Goal: Transaction & Acquisition: Book appointment/travel/reservation

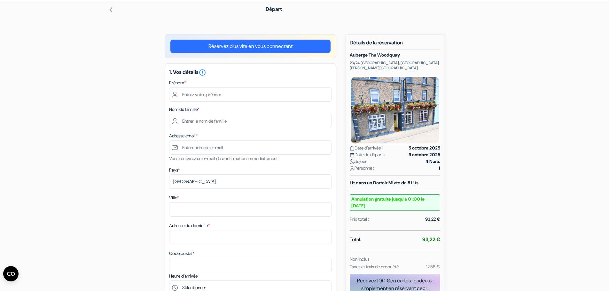
scroll to position [29, 0]
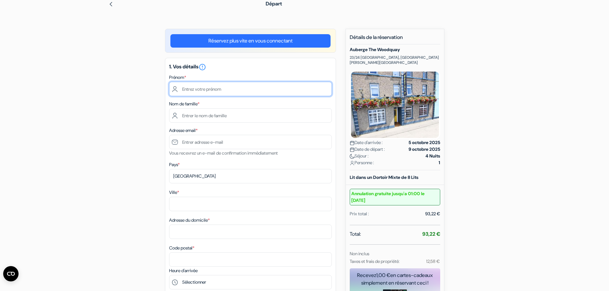
click at [211, 88] on input "text" at bounding box center [250, 89] width 163 height 14
type input "Marieke"
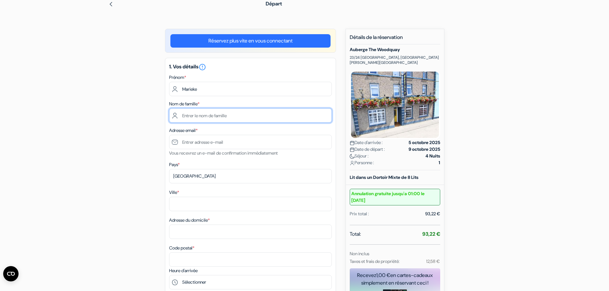
type input "Rozé"
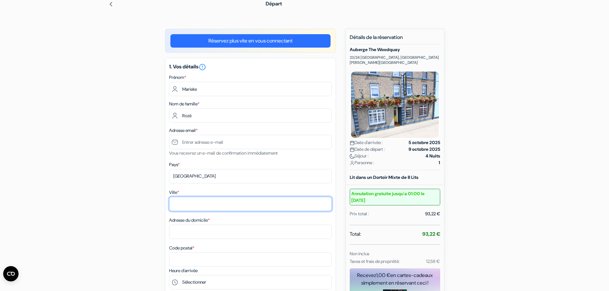
type input "Crozon"
type input "25 Rue Châteaubriand"
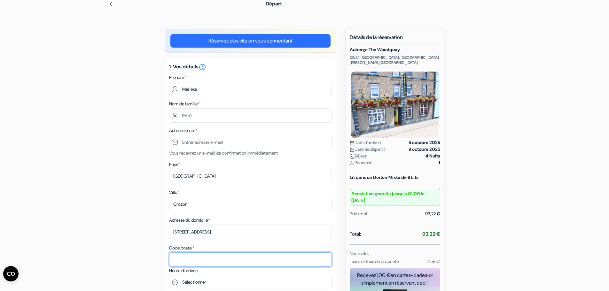
type input "29160"
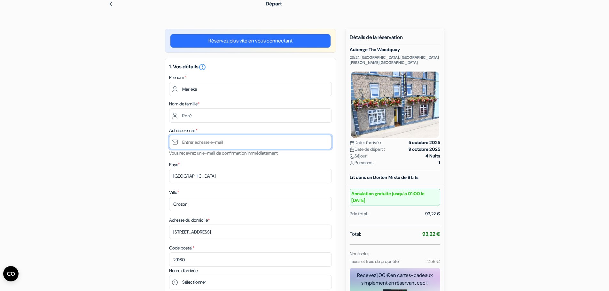
click at [282, 140] on input "text" at bounding box center [250, 142] width 163 height 14
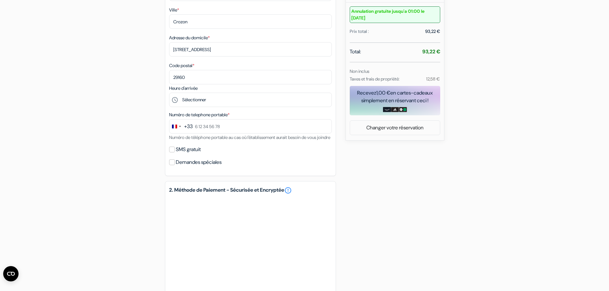
scroll to position [224, 0]
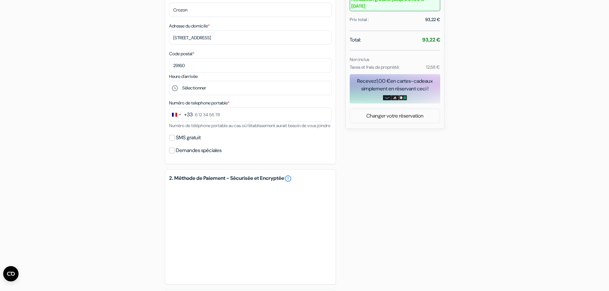
type input "[EMAIL_ADDRESS][DOMAIN_NAME]"
click at [215, 91] on select "Sélectionner 15:00 16:00 17:00 18:00 19:00 20:00 21:00 22:00 23:00" at bounding box center [250, 88] width 163 height 14
select select "23"
click at [169, 81] on select "Sélectionner 15:00 16:00 17:00 18:00 19:00 20:00 21:00 22:00 23:00" at bounding box center [250, 88] width 163 height 14
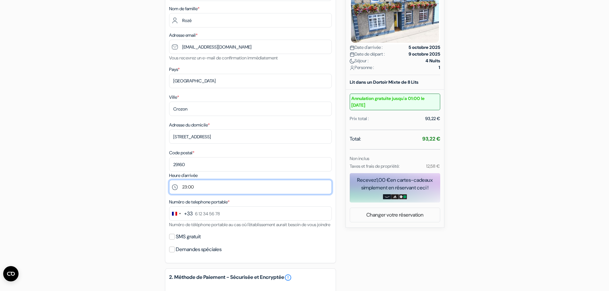
scroll to position [126, 0]
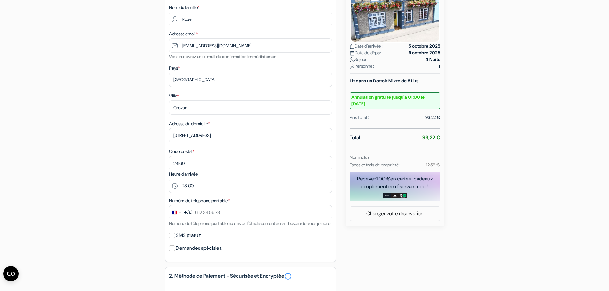
drag, startPoint x: 606, startPoint y: 116, endPoint x: 614, endPoint y: 124, distance: 11.5
click at [609, 124] on html "Langue Fermer Monnaie Fermer" at bounding box center [304, 178] width 609 height 609
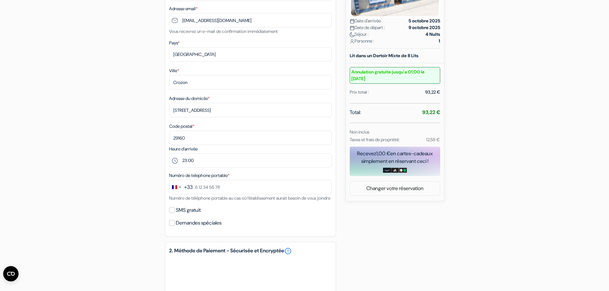
scroll to position [154, 0]
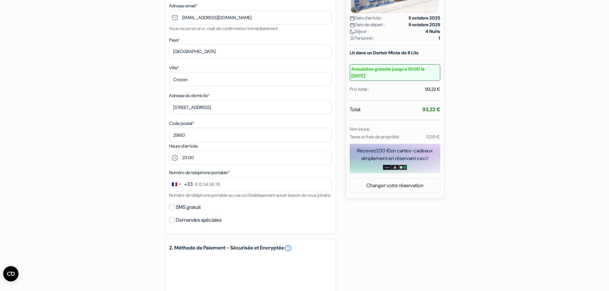
click at [523, 144] on form "Départ add_box Auberge The Woodquay 23/24 Woodquay, Galway, Irlande no_plan *" at bounding box center [304, 151] width 609 height 562
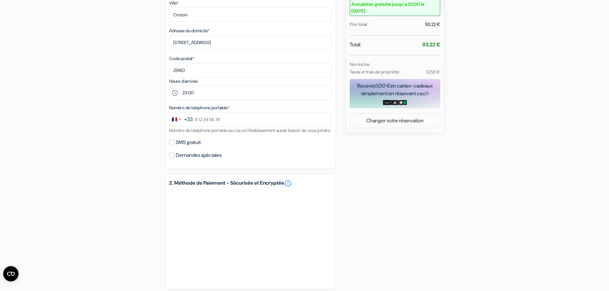
scroll to position [227, 0]
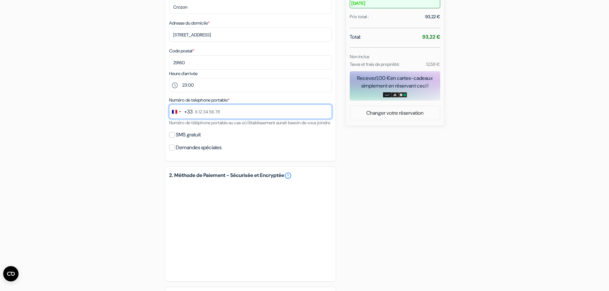
click at [245, 112] on input "text" at bounding box center [250, 112] width 163 height 14
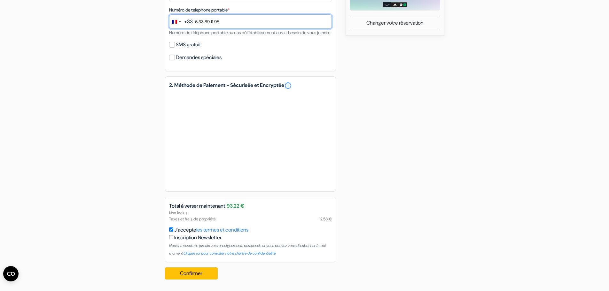
scroll to position [325, 0]
type input "6 33 89 11 95"
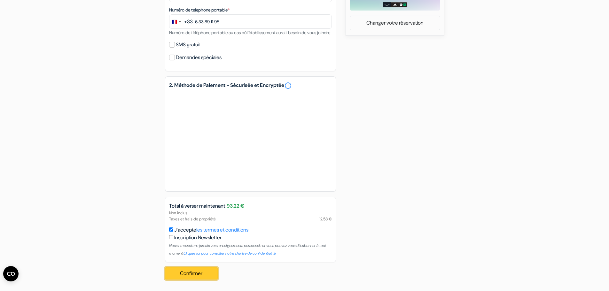
click at [198, 274] on button "Confirmer Loading..." at bounding box center [191, 274] width 53 height 12
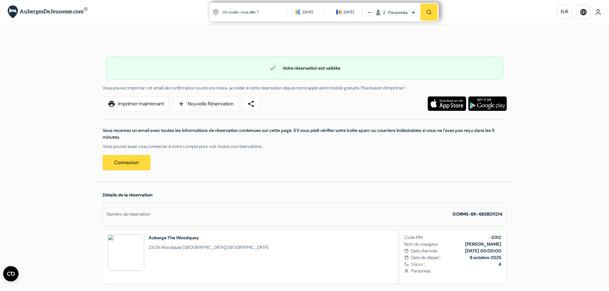
click at [347, 10] on div "[DATE]" at bounding box center [349, 12] width 10 height 6
